Goal: Navigation & Orientation: Find specific page/section

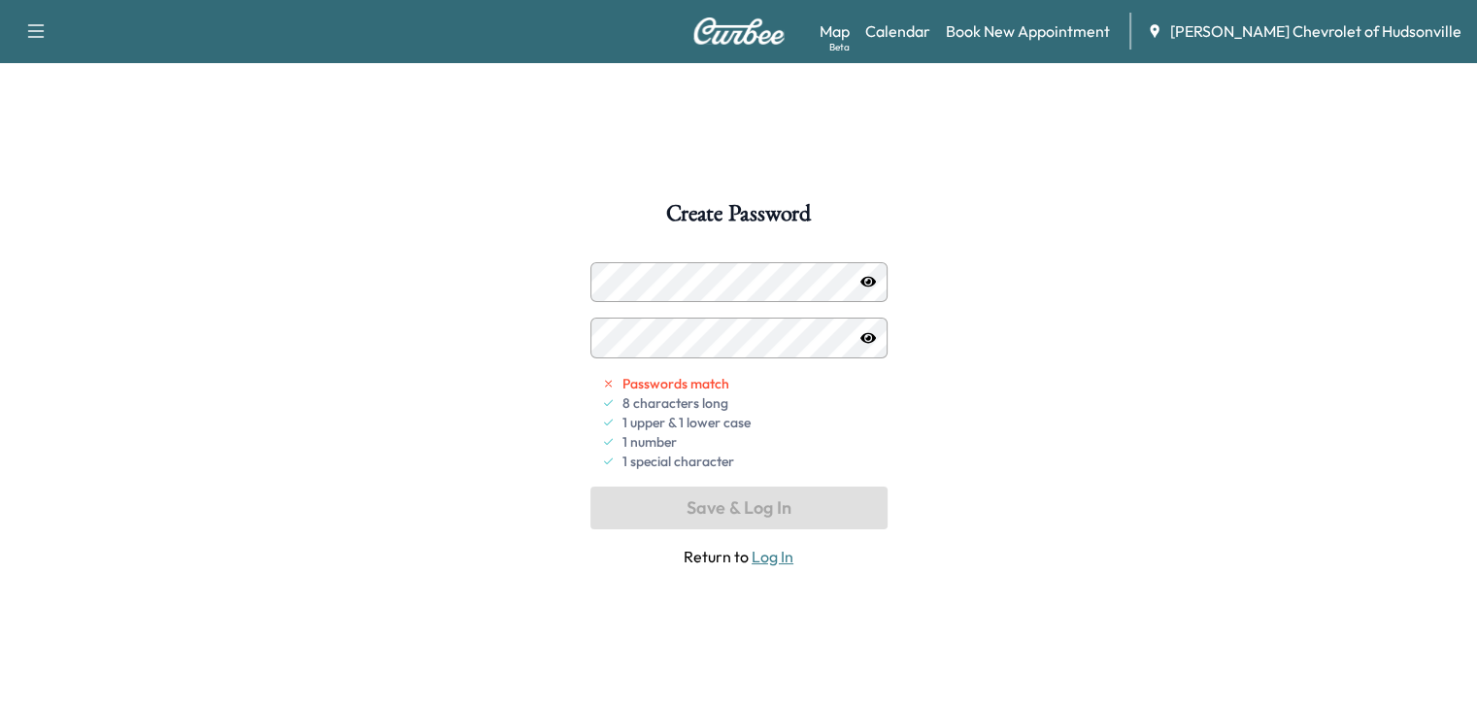
click at [873, 275] on icon "button" at bounding box center [868, 282] width 16 height 16
click at [773, 557] on link "Log In" at bounding box center [773, 556] width 42 height 19
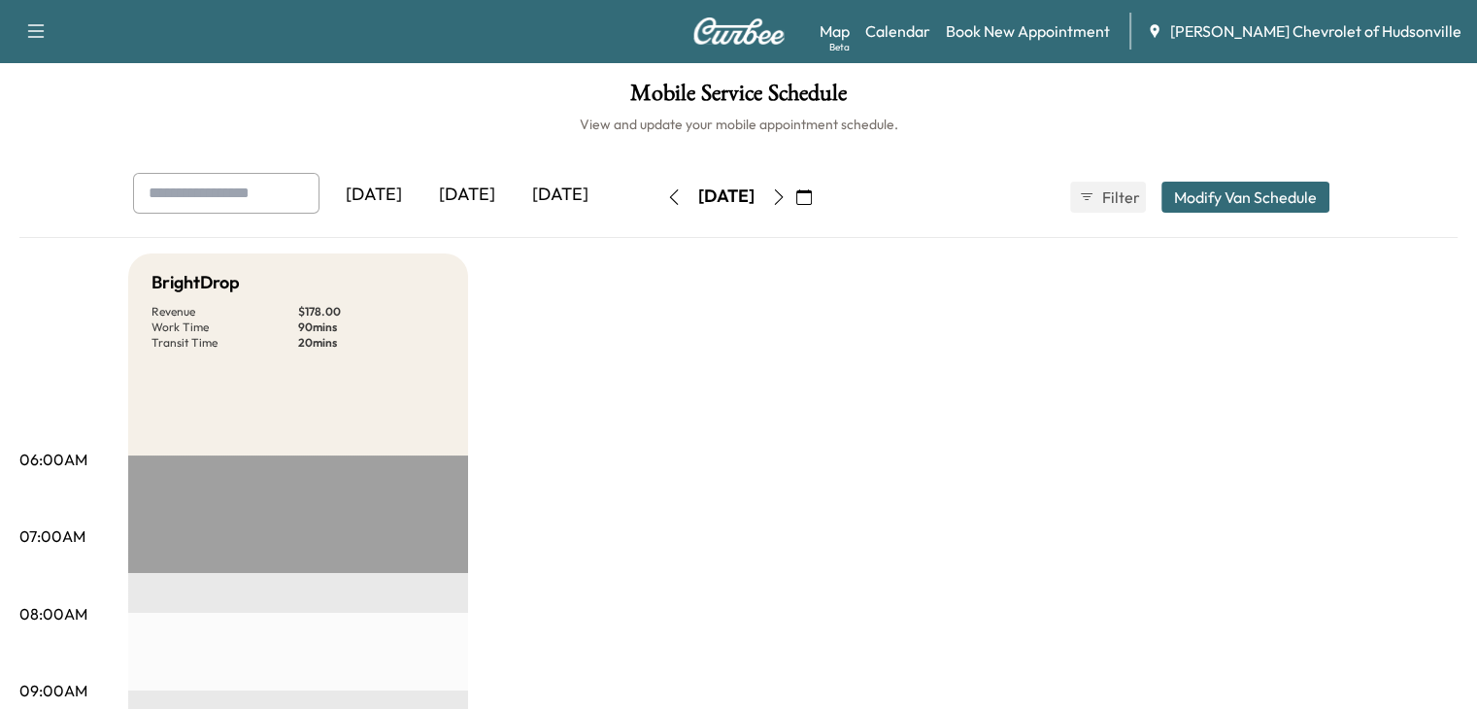
click at [327, 195] on div "[DATE]" at bounding box center [373, 195] width 93 height 45
click at [420, 188] on div "[DATE]" at bounding box center [466, 195] width 93 height 45
click at [327, 207] on div "[DATE]" at bounding box center [373, 195] width 93 height 45
click at [420, 195] on div "[DATE]" at bounding box center [466, 195] width 93 height 45
